Goal: Find specific page/section: Find specific page/section

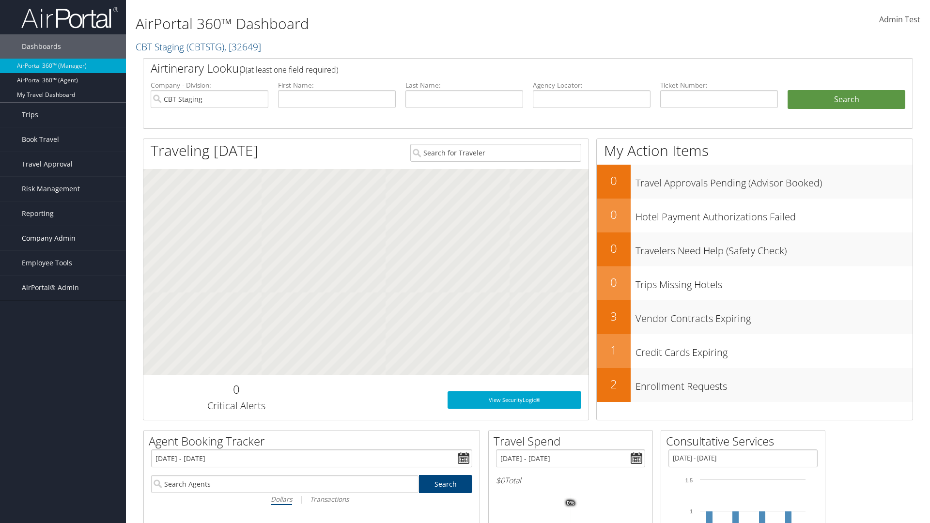
click at [63, 238] on span "Company Admin" at bounding box center [49, 238] width 54 height 24
click at [0, 0] on link "Travel Policy" at bounding box center [0, 0] width 0 height 0
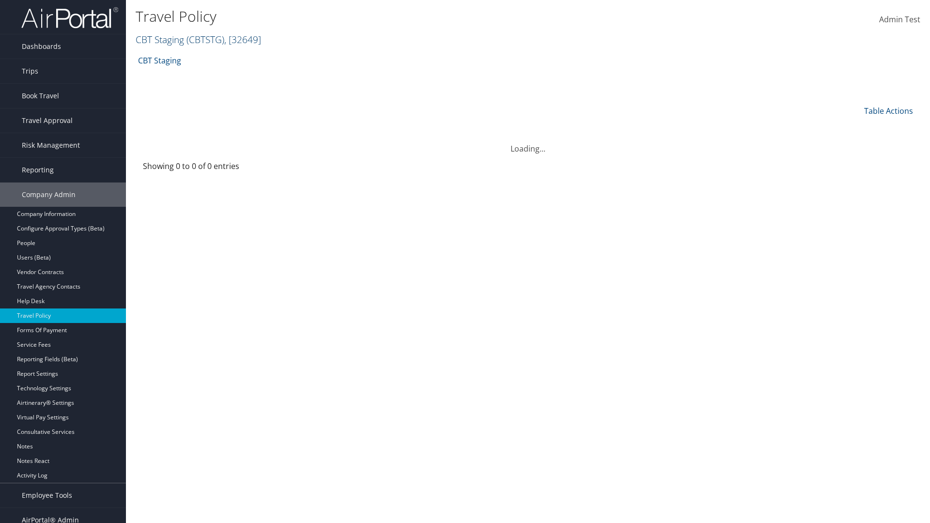
click at [160, 39] on link "CBT Staging ( CBTSTG ) , [ 32649 ]" at bounding box center [198, 39] width 125 height 13
click at [0, 0] on input "search" at bounding box center [0, 0] width 0 height 0
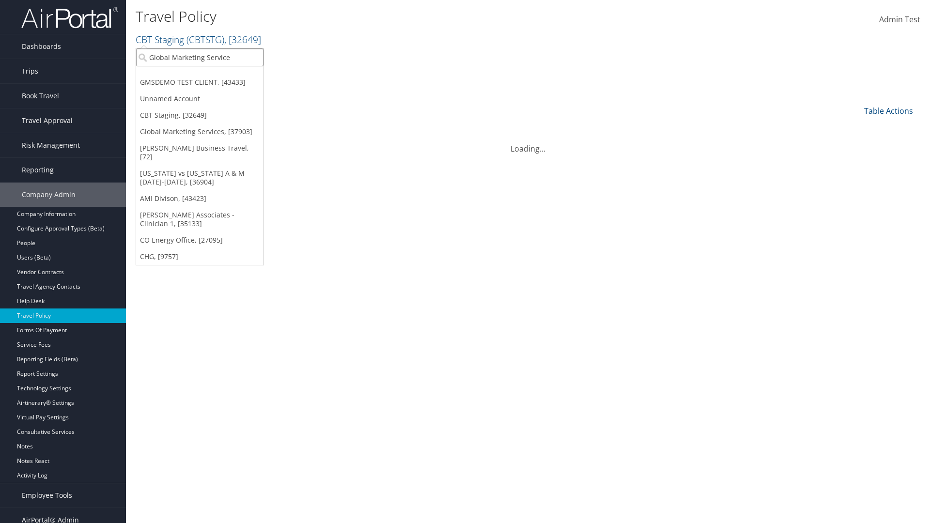
type input "Global Marketing Services"
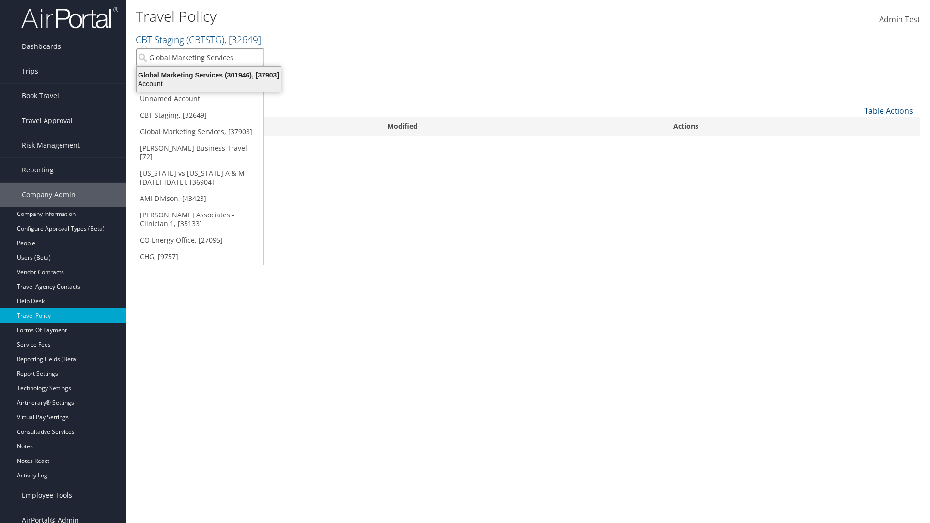
click at [209, 75] on div "Global Marketing Services (301946), [37903]" at bounding box center [209, 75] width 156 height 9
